Goal: Information Seeking & Learning: Learn about a topic

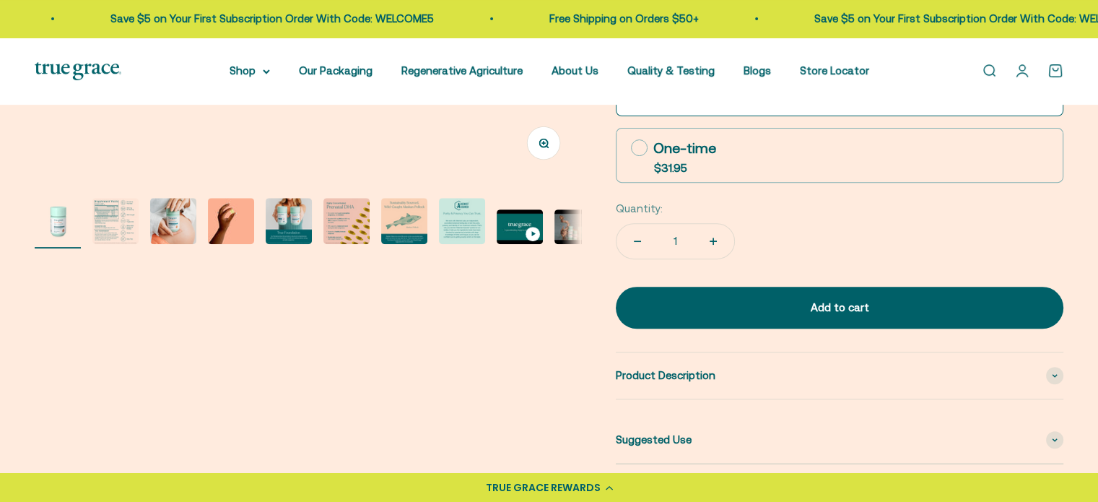
scroll to position [505, 0]
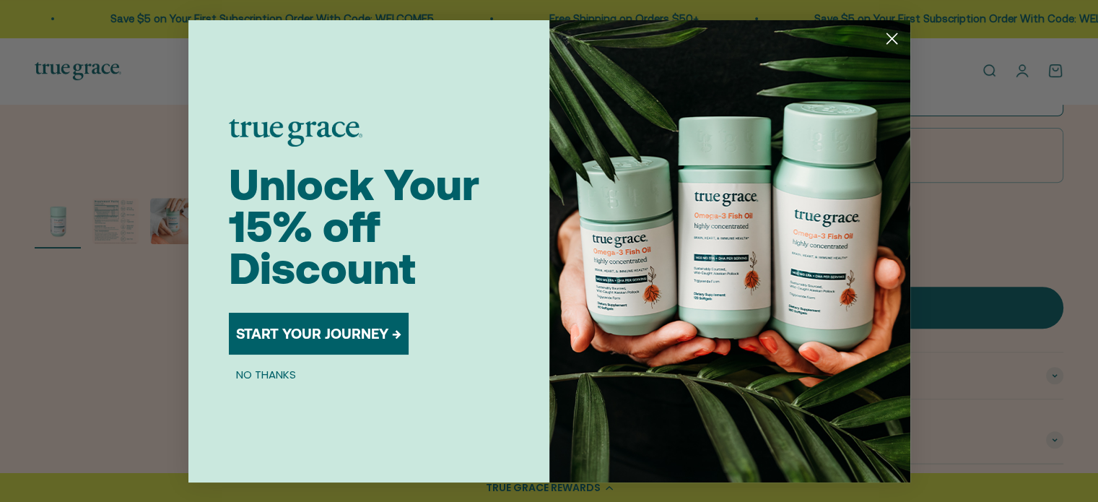
click at [1057, 373] on div "Close dialog Unlock Your 15% off Discount START YOUR JOURNEY → NO THANKS Submit" at bounding box center [549, 251] width 1098 height 502
click at [890, 31] on circle "Close dialog" at bounding box center [892, 38] width 24 height 24
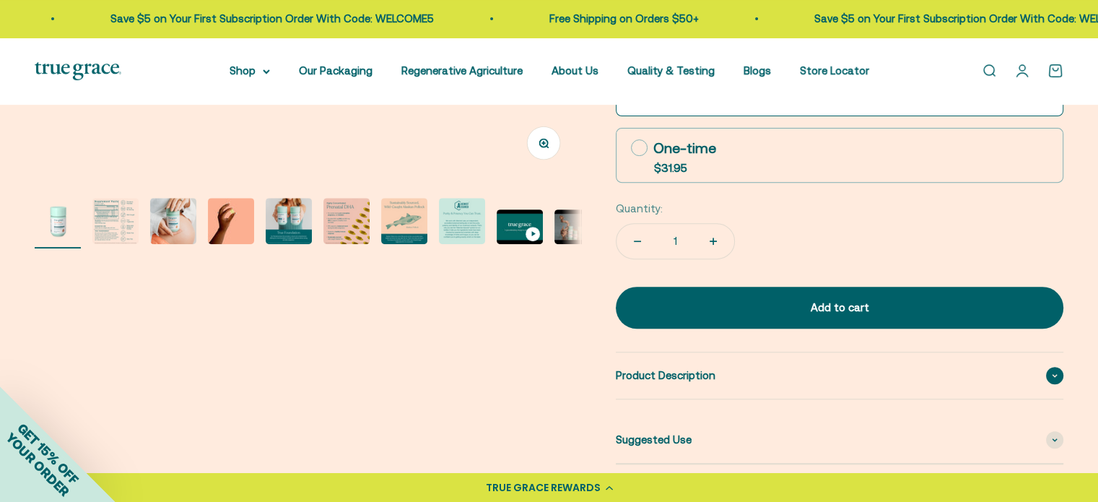
drag, startPoint x: 1057, startPoint y: 373, endPoint x: 941, endPoint y: 364, distance: 116.6
click at [1056, 373] on icon at bounding box center [1055, 375] width 6 height 4
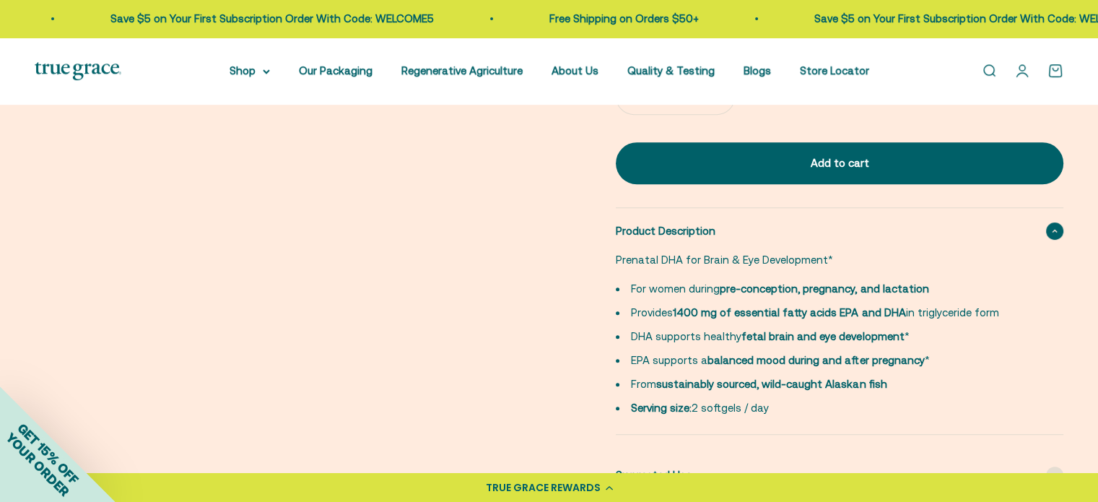
scroll to position [722, 0]
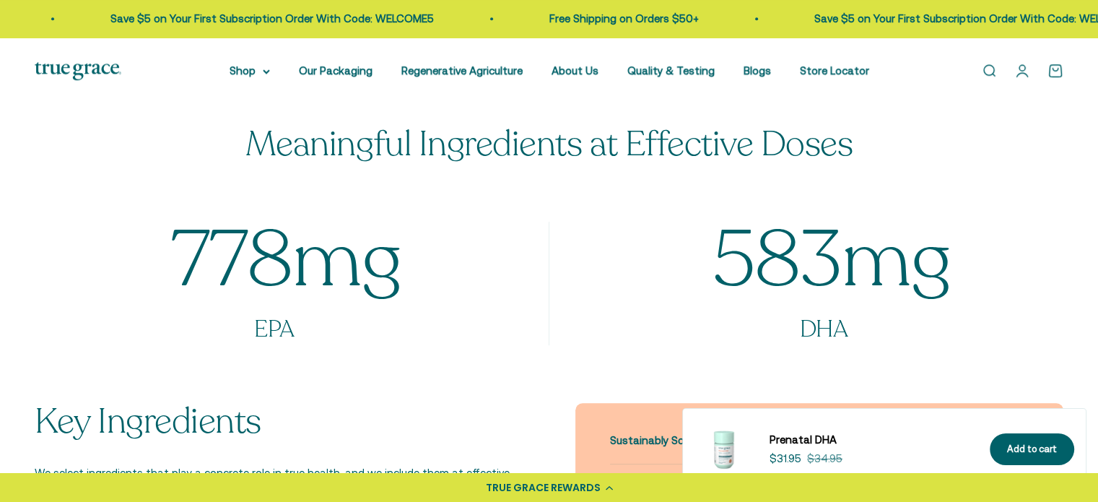
scroll to position [722, 0]
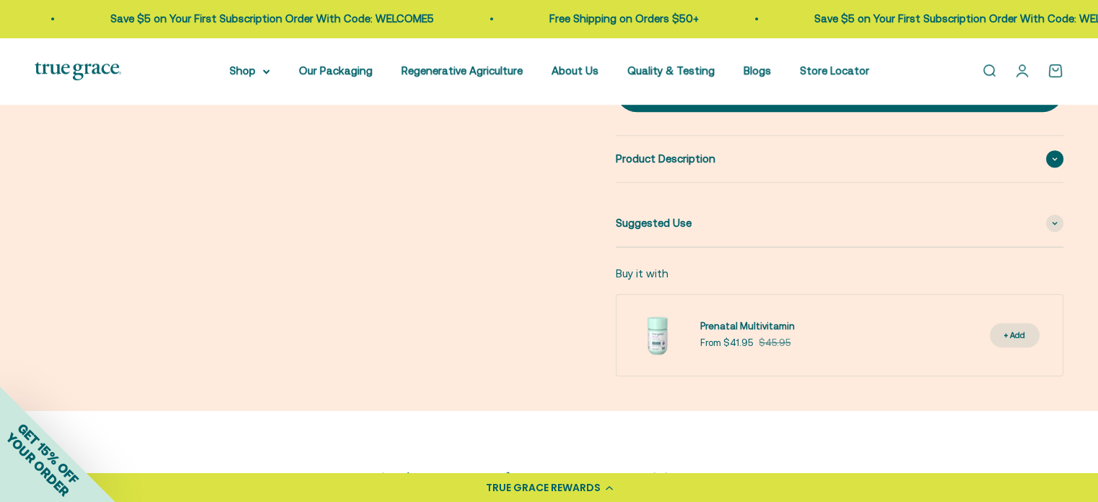
click at [1054, 159] on icon at bounding box center [1055, 159] width 6 height 4
